Goal: Task Accomplishment & Management: Use online tool/utility

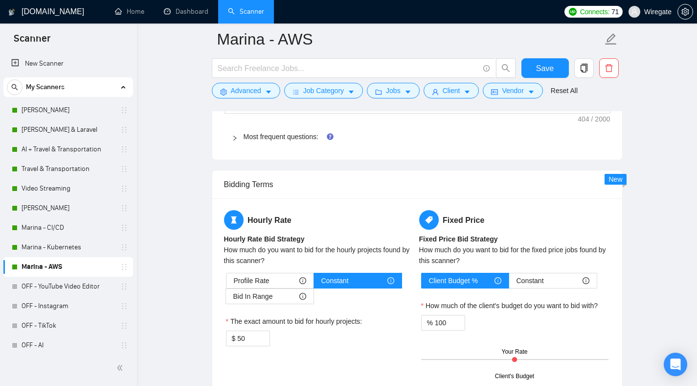
scroll to position [1368, 0]
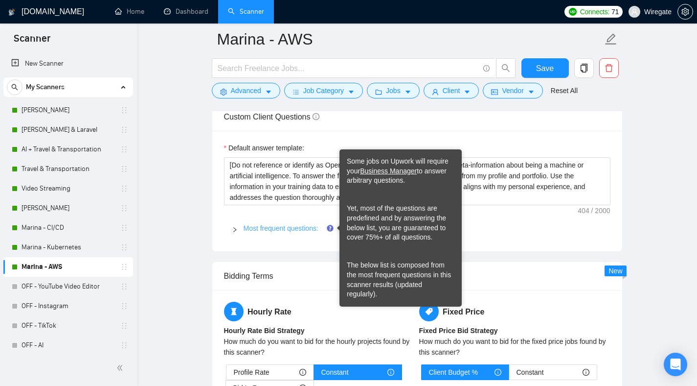
click at [300, 229] on link "Most frequent questions:" at bounding box center [281, 228] width 75 height 8
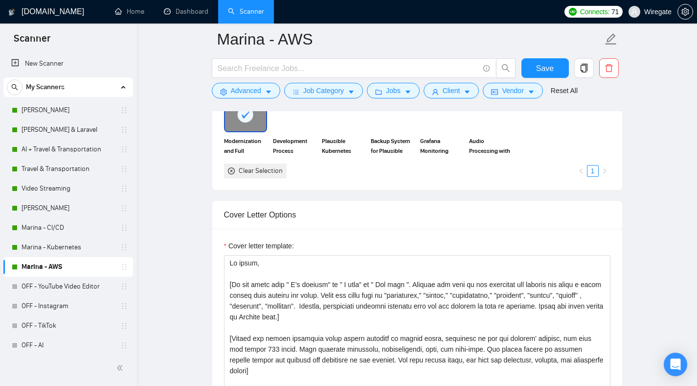
scroll to position [1047, 0]
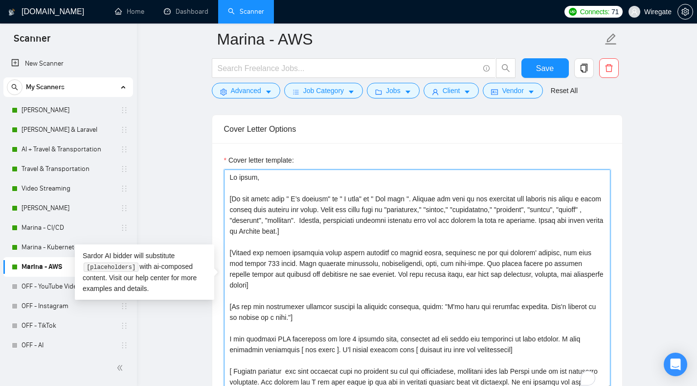
drag, startPoint x: 403, startPoint y: 221, endPoint x: 339, endPoint y: 223, distance: 64.1
click at [339, 223] on textarea "Cover letter template:" at bounding box center [417, 279] width 387 height 220
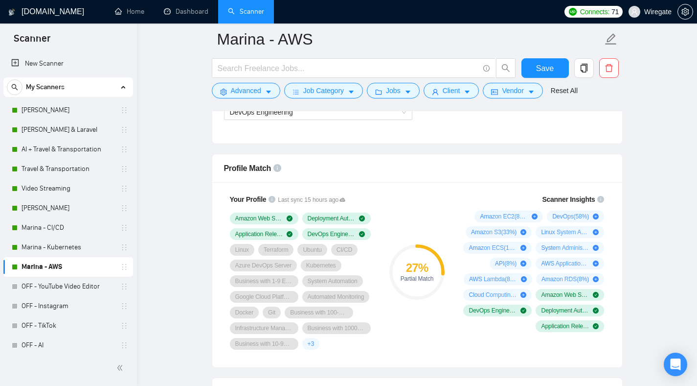
scroll to position [576, 0]
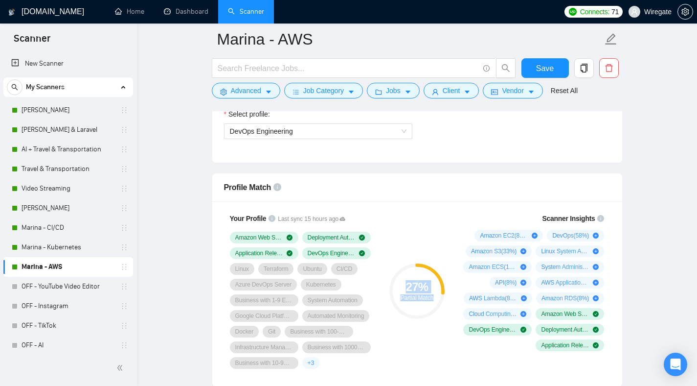
drag, startPoint x: 426, startPoint y: 291, endPoint x: 435, endPoint y: 299, distance: 12.2
click at [435, 299] on div "27 % Partial Match" at bounding box center [417, 291] width 55 height 20
click at [32, 115] on link "[PERSON_NAME]" at bounding box center [68, 110] width 93 height 20
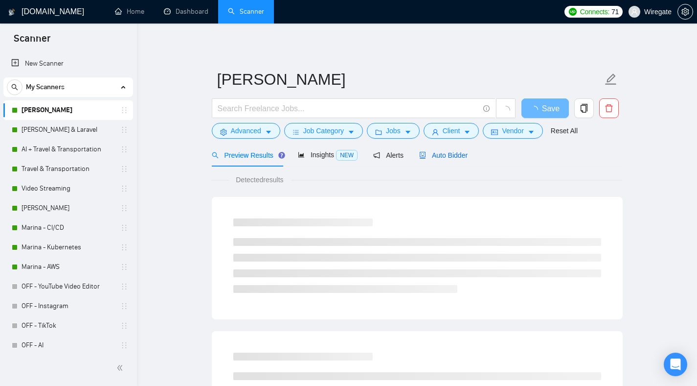
click at [452, 157] on span "Auto Bidder" at bounding box center [443, 155] width 48 height 8
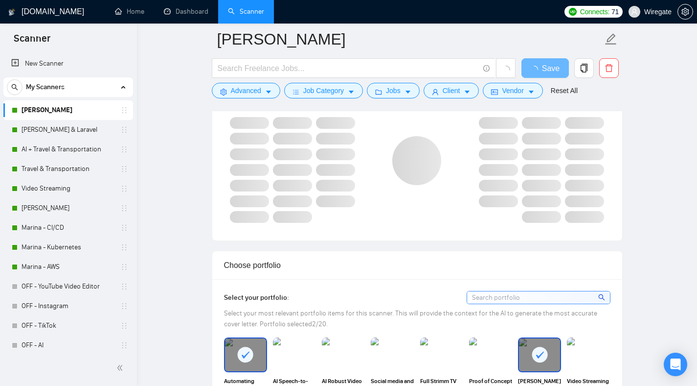
scroll to position [652, 0]
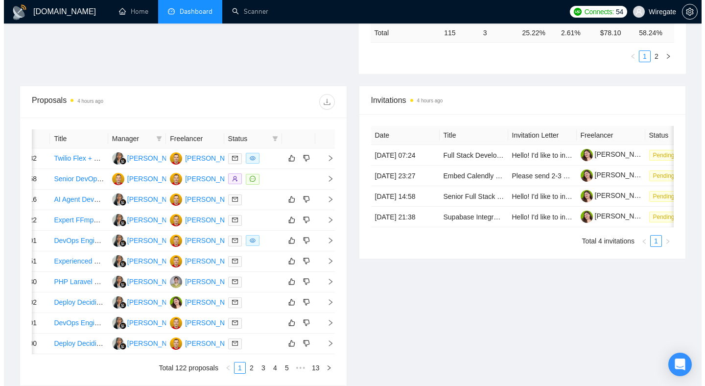
scroll to position [292, 0]
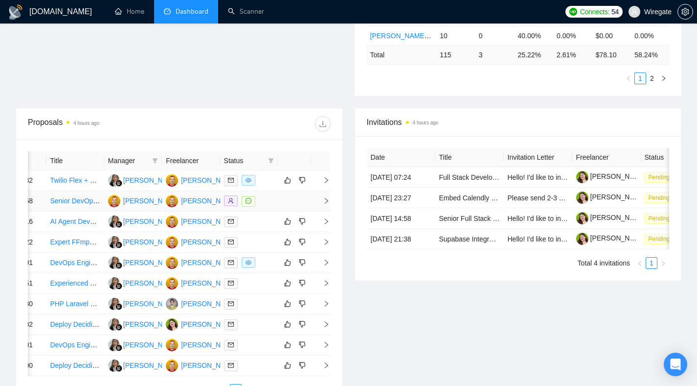
click at [327, 210] on td at bounding box center [321, 201] width 20 height 21
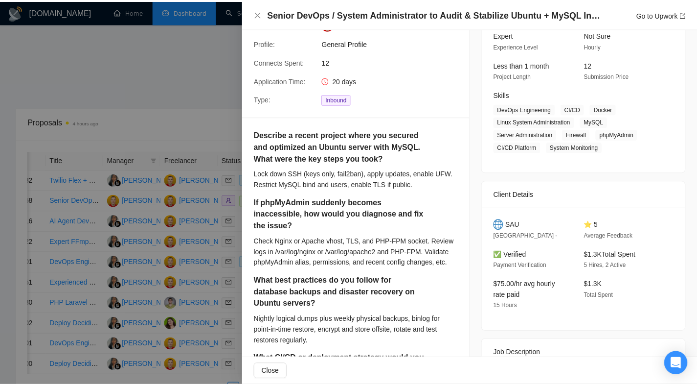
scroll to position [0, 0]
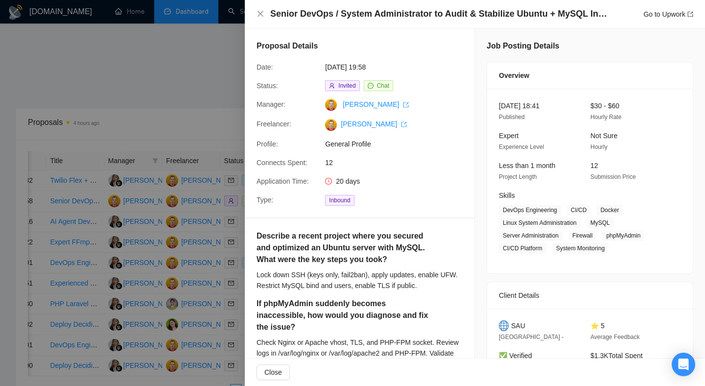
click at [220, 49] on div at bounding box center [352, 193] width 705 height 386
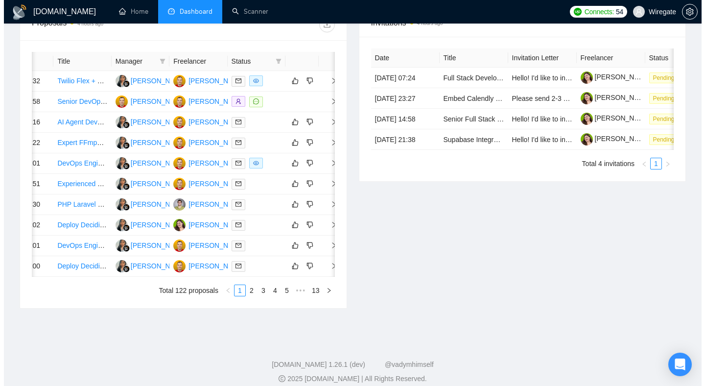
scroll to position [501, 0]
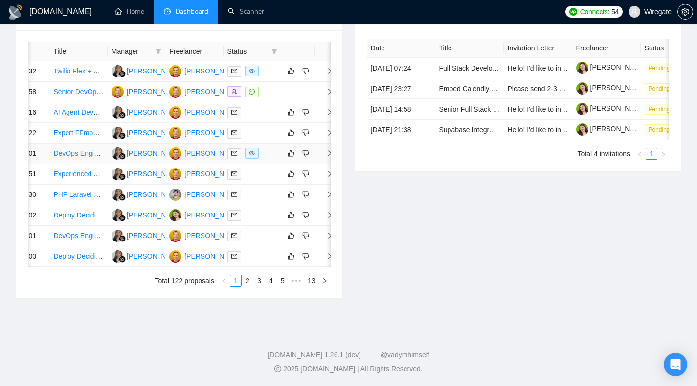
click at [329, 150] on icon "right" at bounding box center [329, 153] width 7 height 7
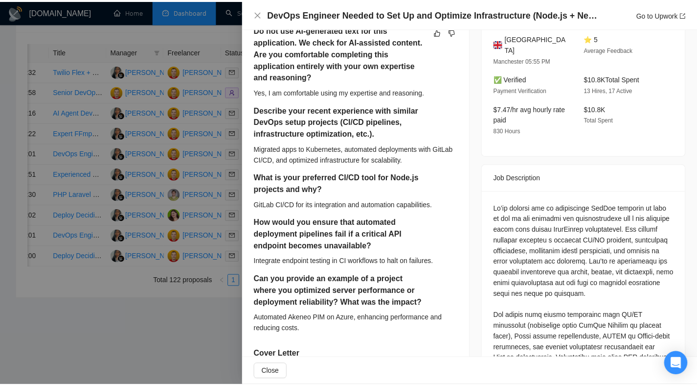
scroll to position [0, 0]
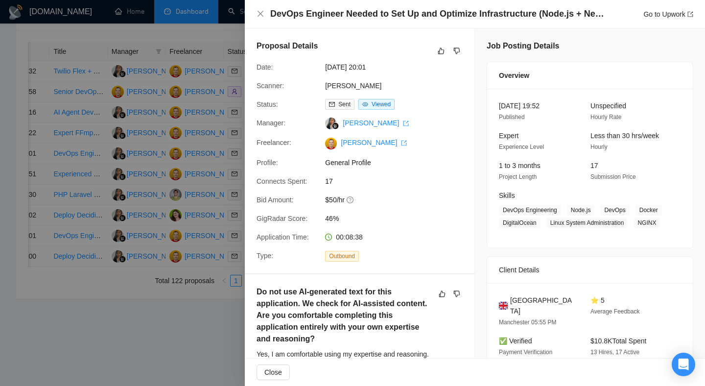
click at [204, 273] on div at bounding box center [352, 193] width 705 height 386
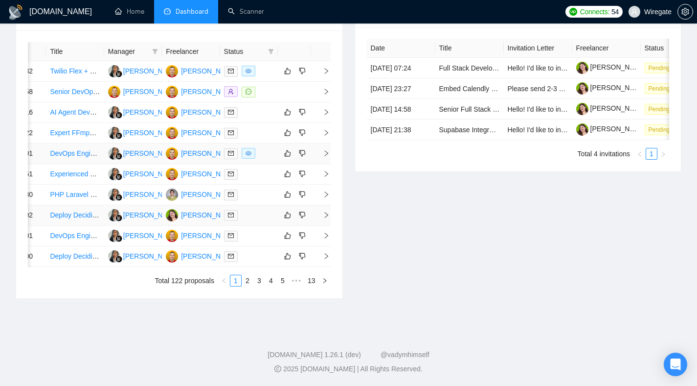
scroll to position [383, 0]
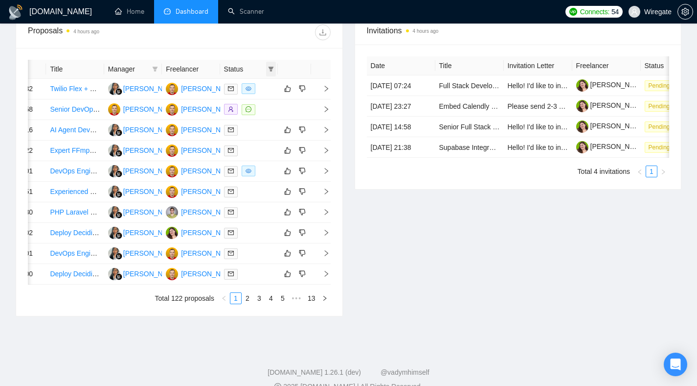
click at [272, 72] on span at bounding box center [271, 69] width 10 height 15
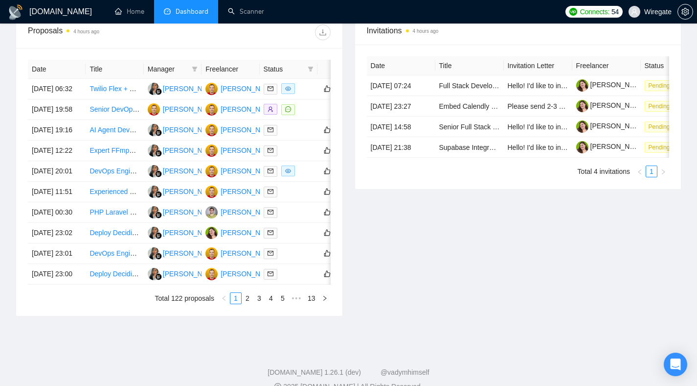
scroll to position [0, 40]
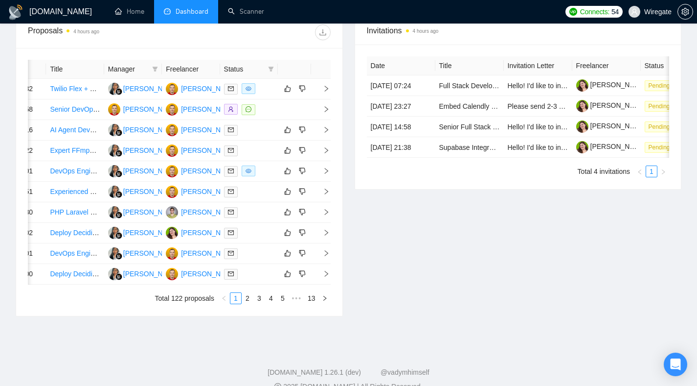
click at [474, 283] on div "Invitations 4 hours ago Date Title Invitation Letter Freelancer Status 08 Oct, …" at bounding box center [518, 166] width 339 height 300
click at [531, 310] on div "Invitations 4 hours ago Date Title Invitation Letter Freelancer Status 08 Oct, …" at bounding box center [518, 166] width 339 height 300
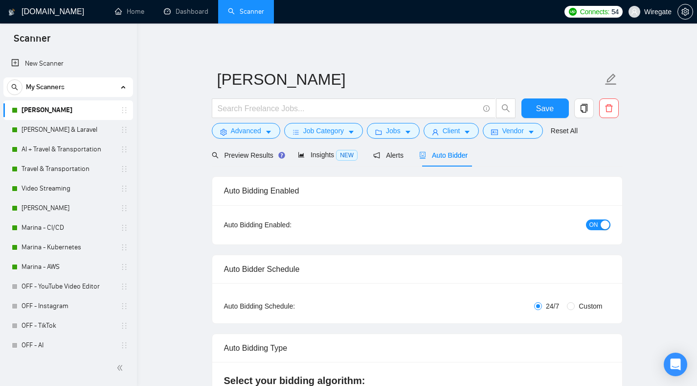
click at [439, 162] on div "Auto Bidder" at bounding box center [443, 154] width 48 height 23
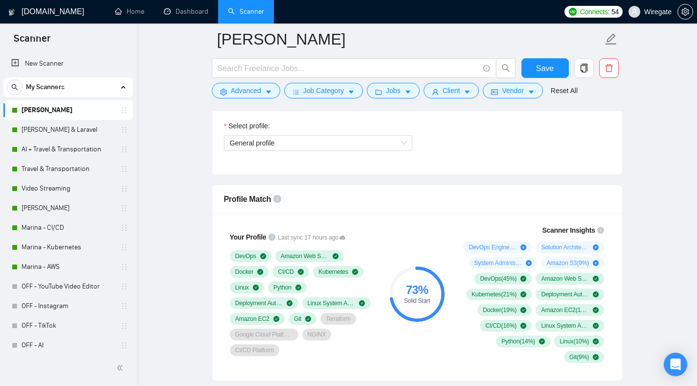
scroll to position [597, 0]
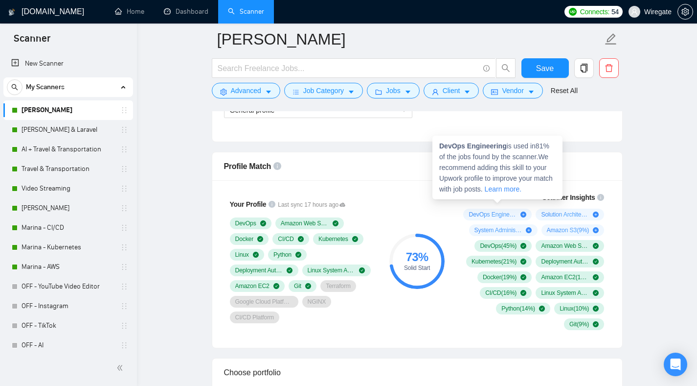
click at [524, 214] on icon "plus-circle" at bounding box center [524, 214] width 6 height 6
click at [507, 213] on span "DevOps Engineering ( 81 %)" at bounding box center [493, 214] width 48 height 8
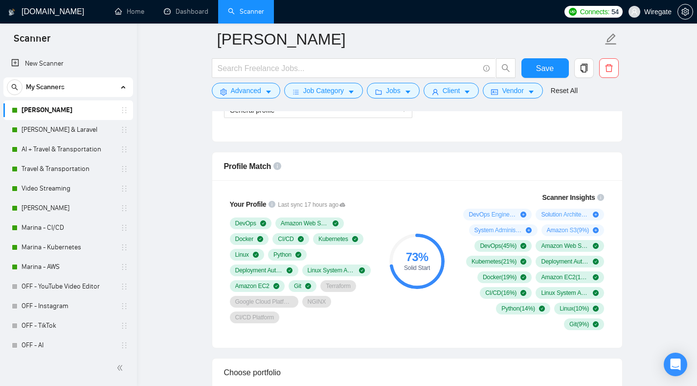
click at [608, 158] on div "Profile Match" at bounding box center [417, 166] width 387 height 28
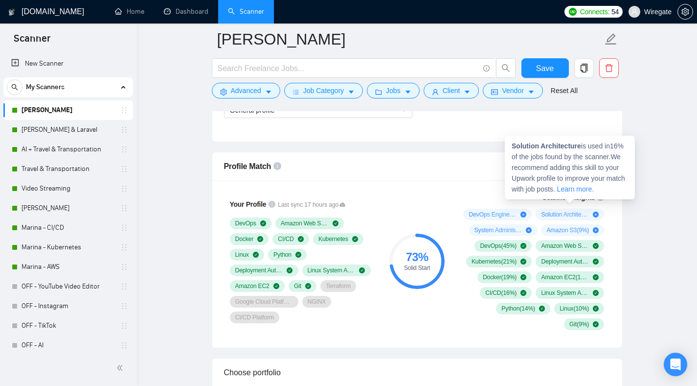
click at [595, 215] on icon "plus-circle" at bounding box center [596, 214] width 6 height 6
click at [599, 217] on icon "plus-circle" at bounding box center [596, 214] width 6 height 6
